Goal: Task Accomplishment & Management: Manage account settings

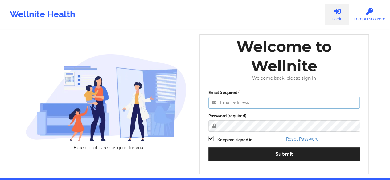
type input "[PERSON_NAME][EMAIL_ADDRESS][DOMAIN_NAME]"
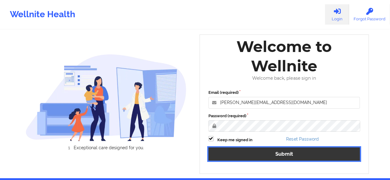
click at [294, 154] on button "Submit" at bounding box center [284, 154] width 152 height 13
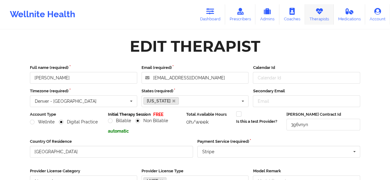
click at [317, 14] on icon at bounding box center [319, 11] width 8 height 7
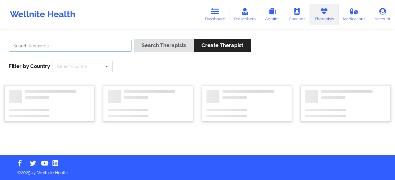
click at [59, 45] on input "text" at bounding box center [70, 46] width 123 height 12
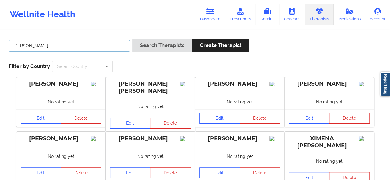
type input "[PERSON_NAME]"
click at [150, 53] on div "Search Therapists Create Therapist" at bounding box center [190, 48] width 117 height 18
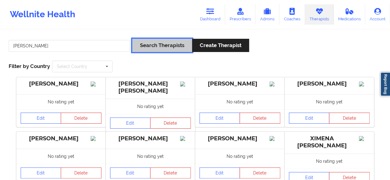
click at [151, 50] on button "Search Therapists" at bounding box center [162, 45] width 60 height 13
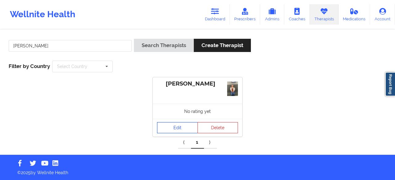
click at [176, 129] on link "Edit" at bounding box center [177, 127] width 41 height 11
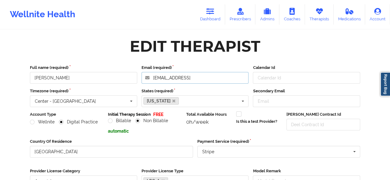
click at [209, 80] on input "[EMAIL_ADDRESS]" at bounding box center [195, 78] width 107 height 12
click at [209, 79] on input "[EMAIL_ADDRESS]" at bounding box center [195, 78] width 107 height 12
click at [216, 77] on input "[EMAIL_ADDRESS]" at bounding box center [195, 78] width 107 height 12
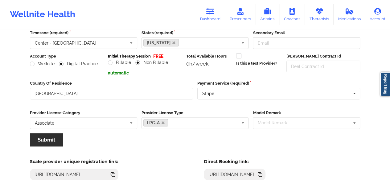
scroll to position [59, 0]
type input "[EMAIL_ADDRESS][DOMAIN_NAME]"
click at [44, 142] on button "Submit" at bounding box center [46, 139] width 33 height 13
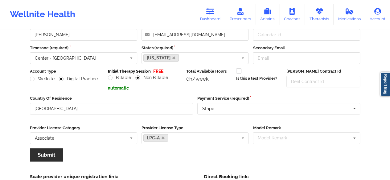
scroll to position [44, 0]
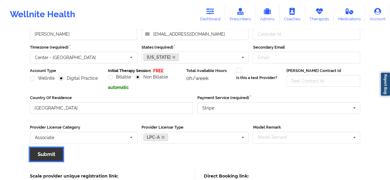
click at [45, 158] on button "Submit" at bounding box center [46, 154] width 33 height 13
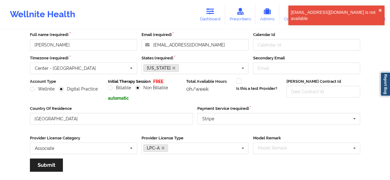
scroll to position [0, 0]
